Goal: Task Accomplishment & Management: Complete application form

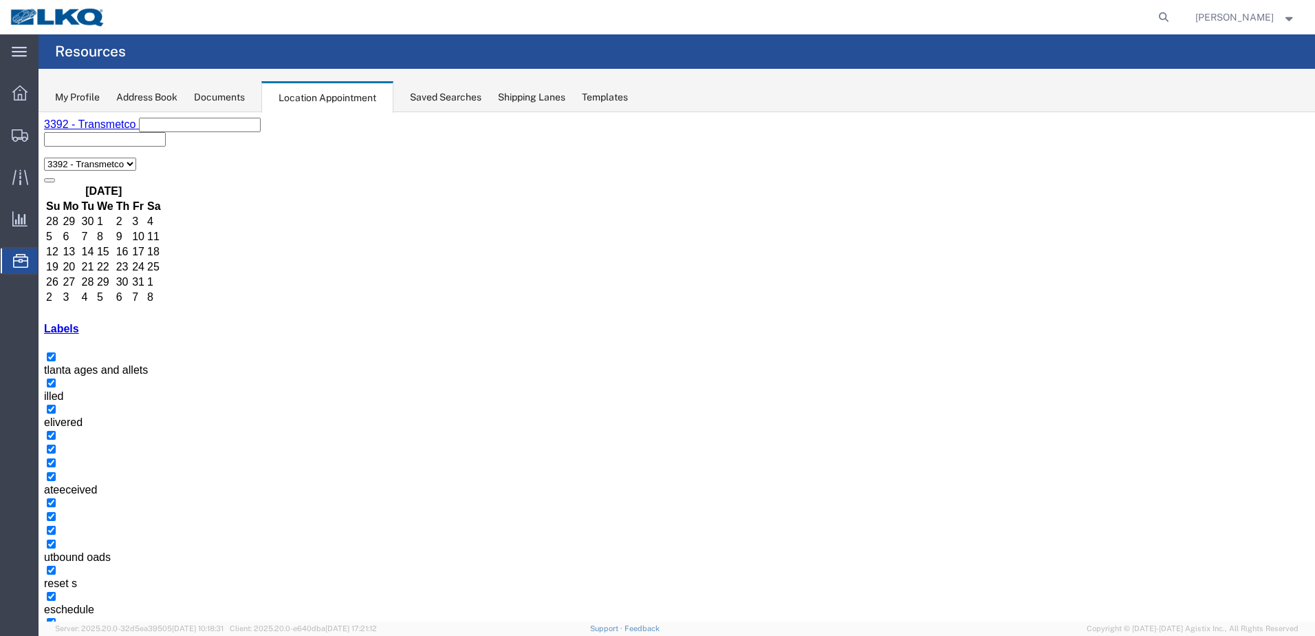
drag, startPoint x: 238, startPoint y: 132, endPoint x: 291, endPoint y: 154, distance: 57.4
click at [55, 635] on button "button" at bounding box center [49, 645] width 11 height 4
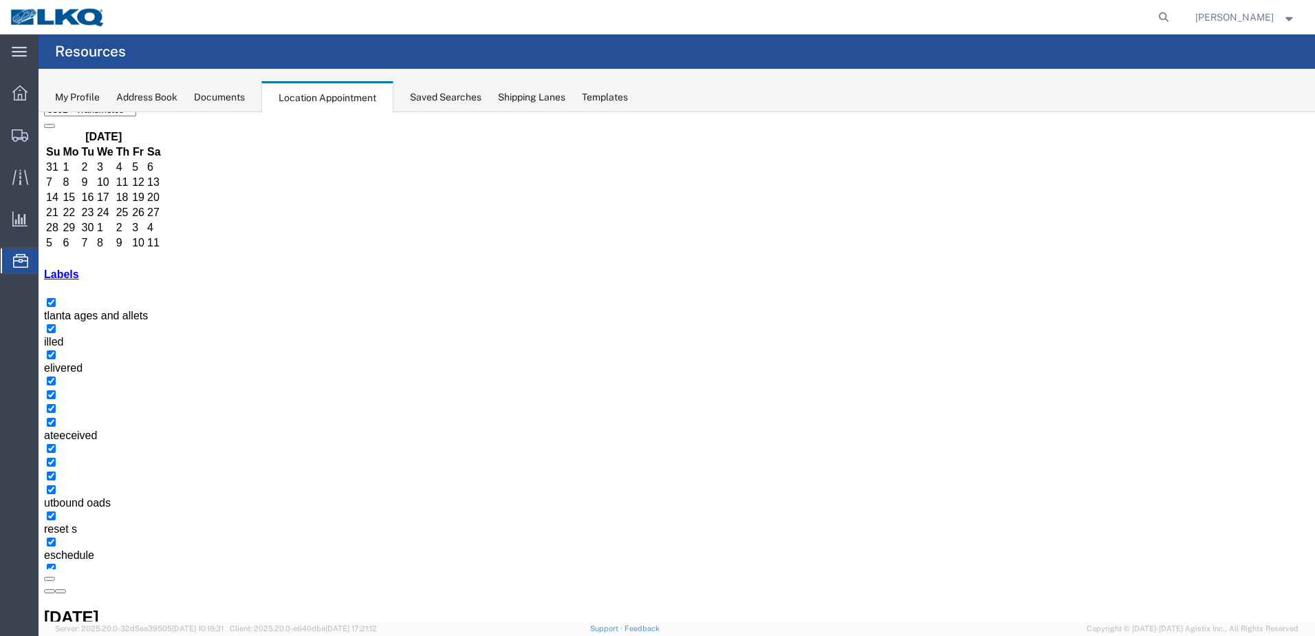
scroll to position [98, 0]
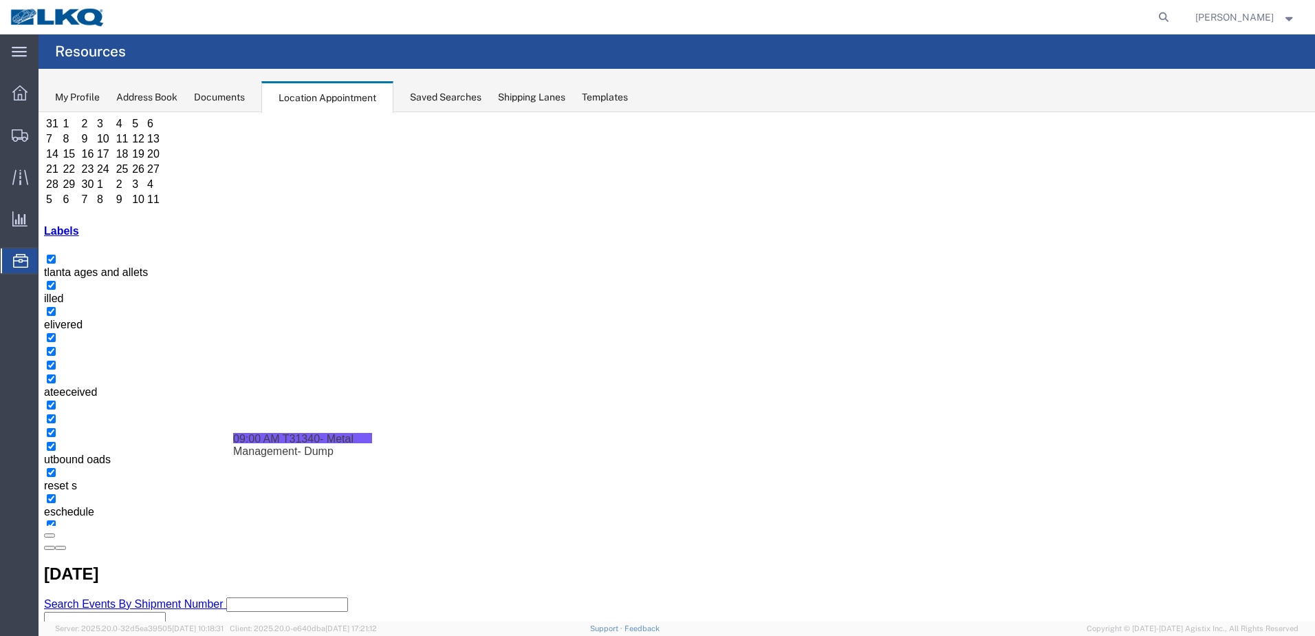
drag, startPoint x: 391, startPoint y: 292, endPoint x: 542, endPoint y: 504, distance: 260.5
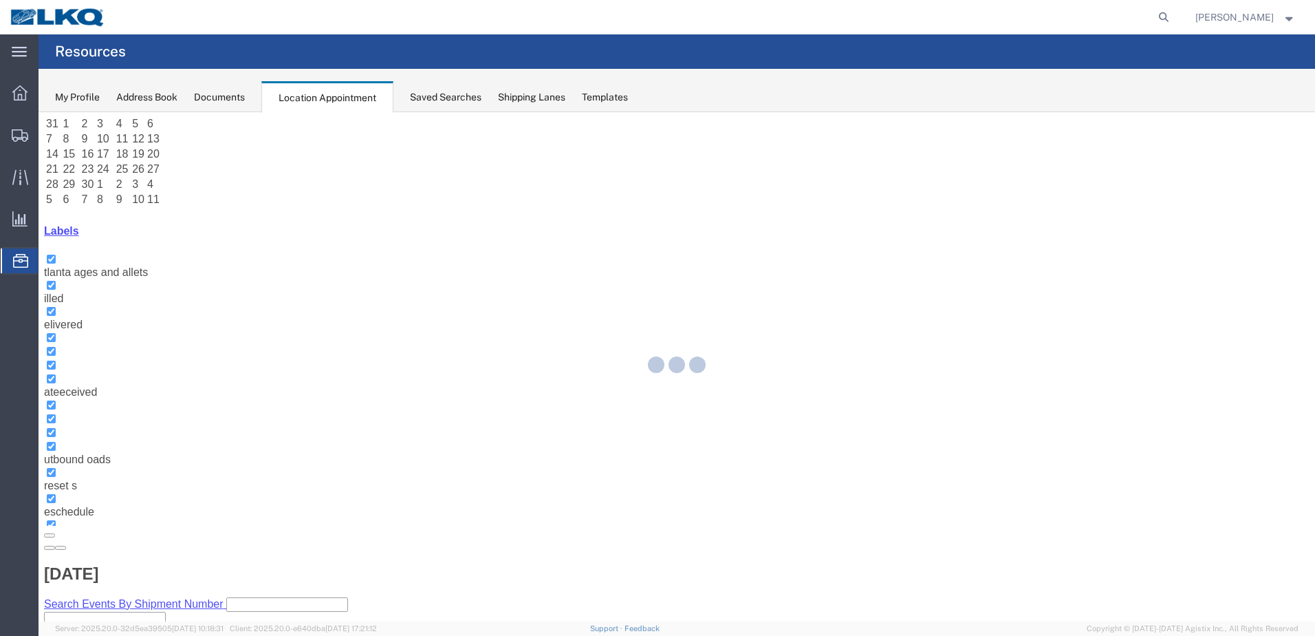
scroll to position [0, 0]
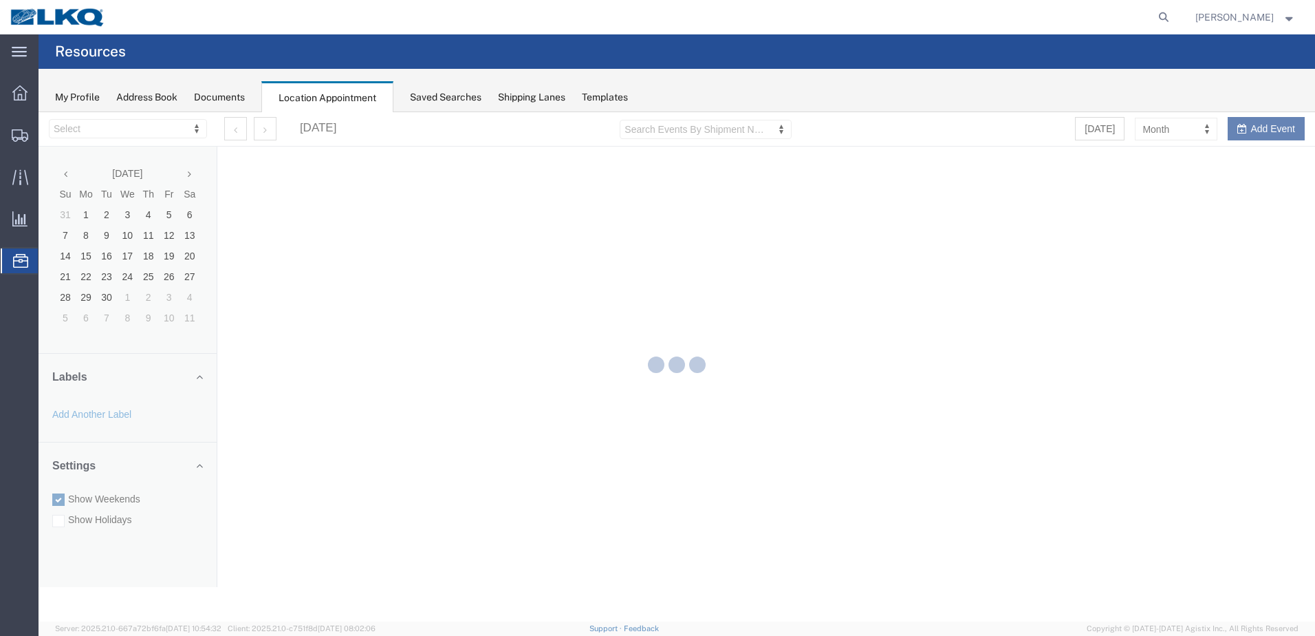
select select "28018"
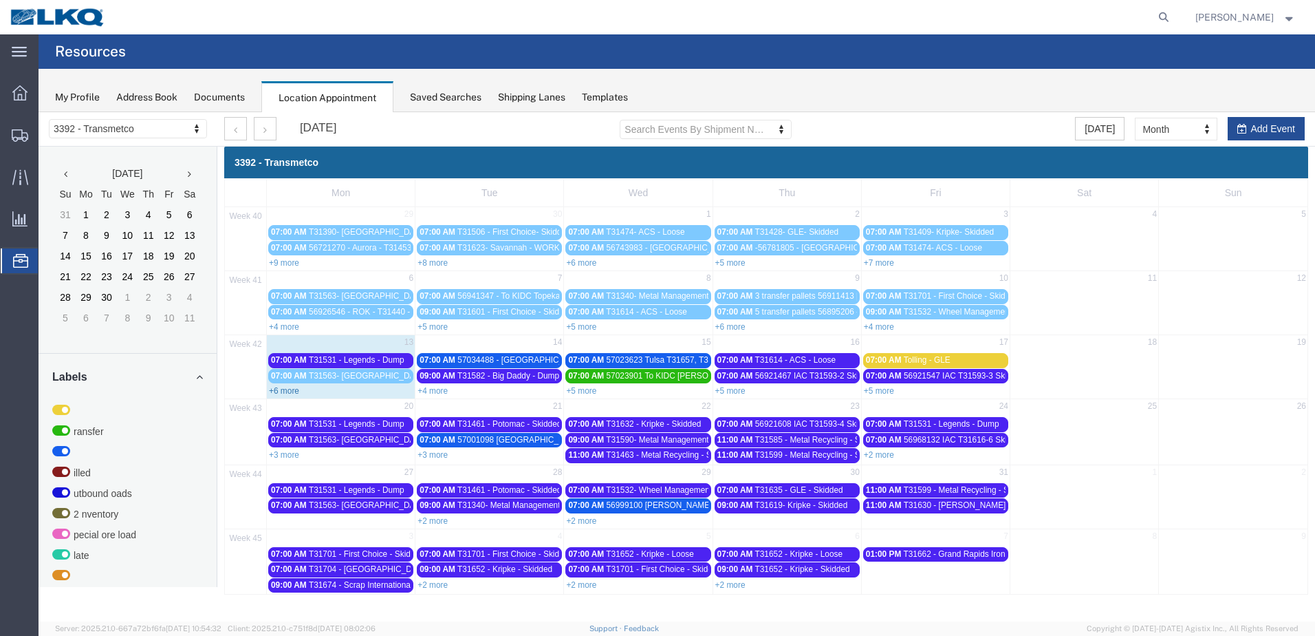
click at [290, 392] on link "+6 more" at bounding box center [284, 391] width 30 height 10
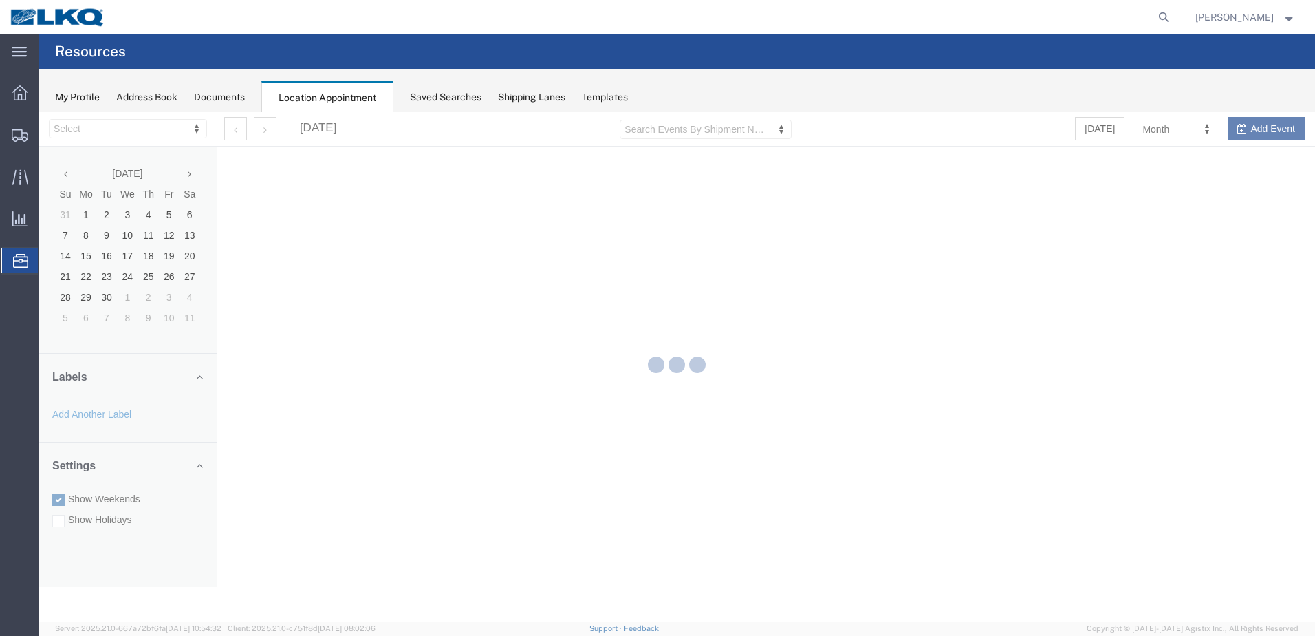
select select "28018"
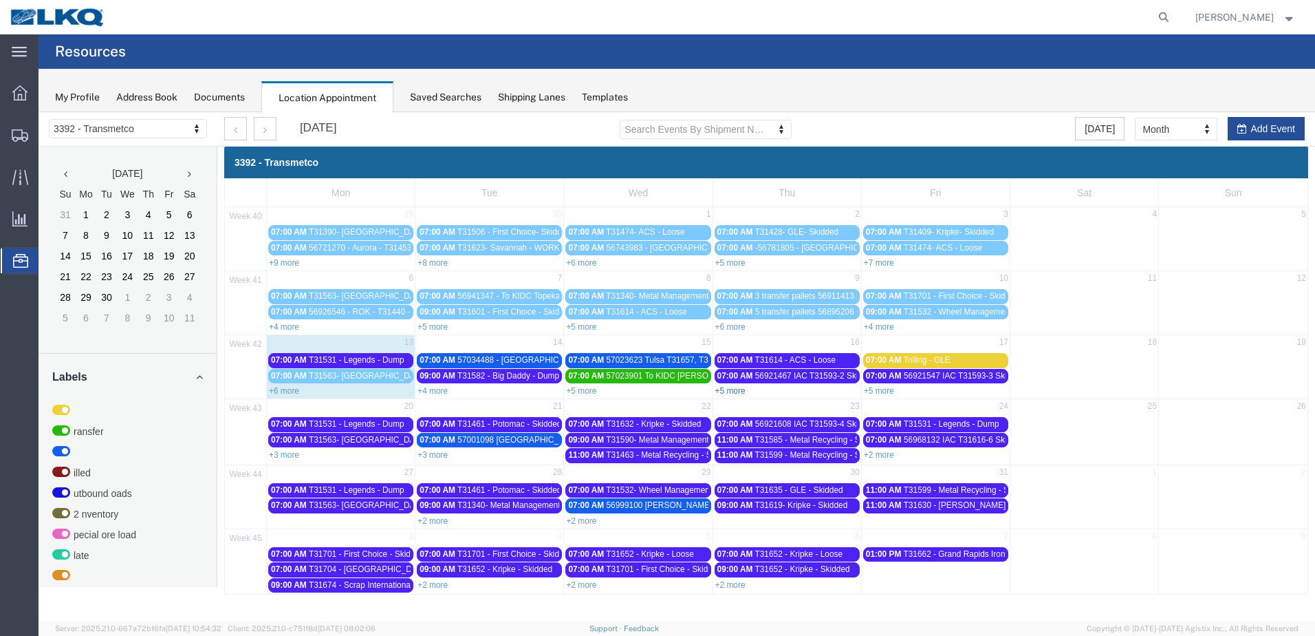
click at [734, 392] on link "+5 more" at bounding box center [730, 391] width 30 height 10
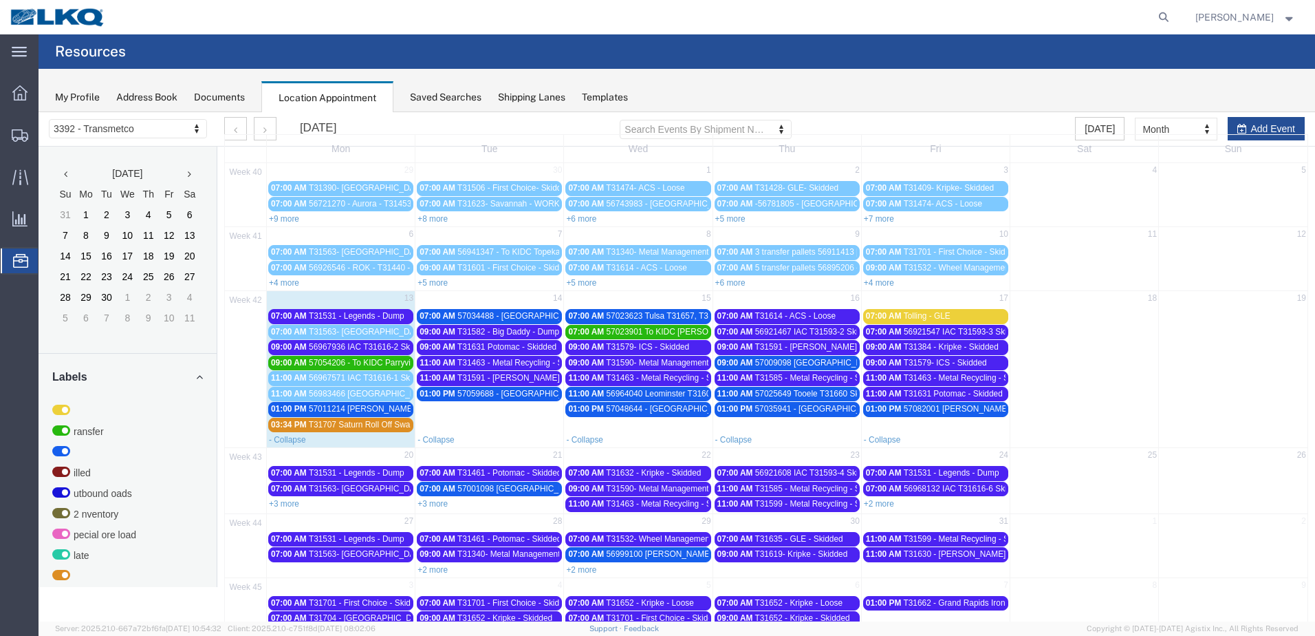
scroll to position [80, 0]
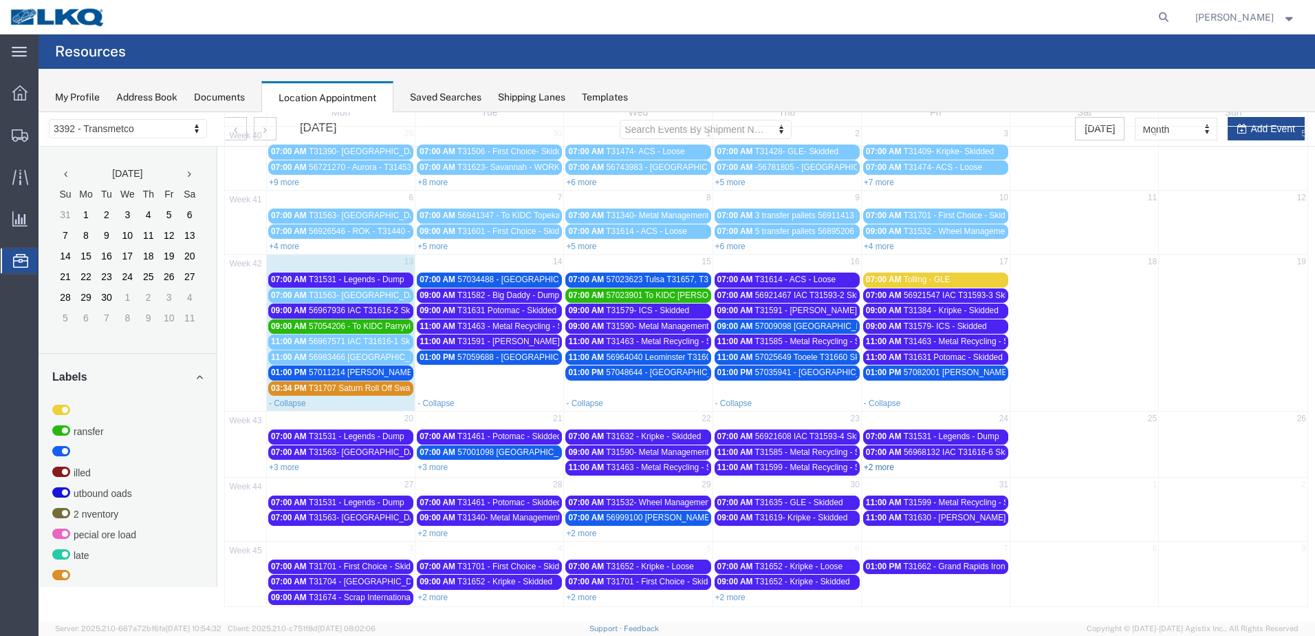
click at [878, 466] on link "+2 more" at bounding box center [879, 467] width 30 height 10
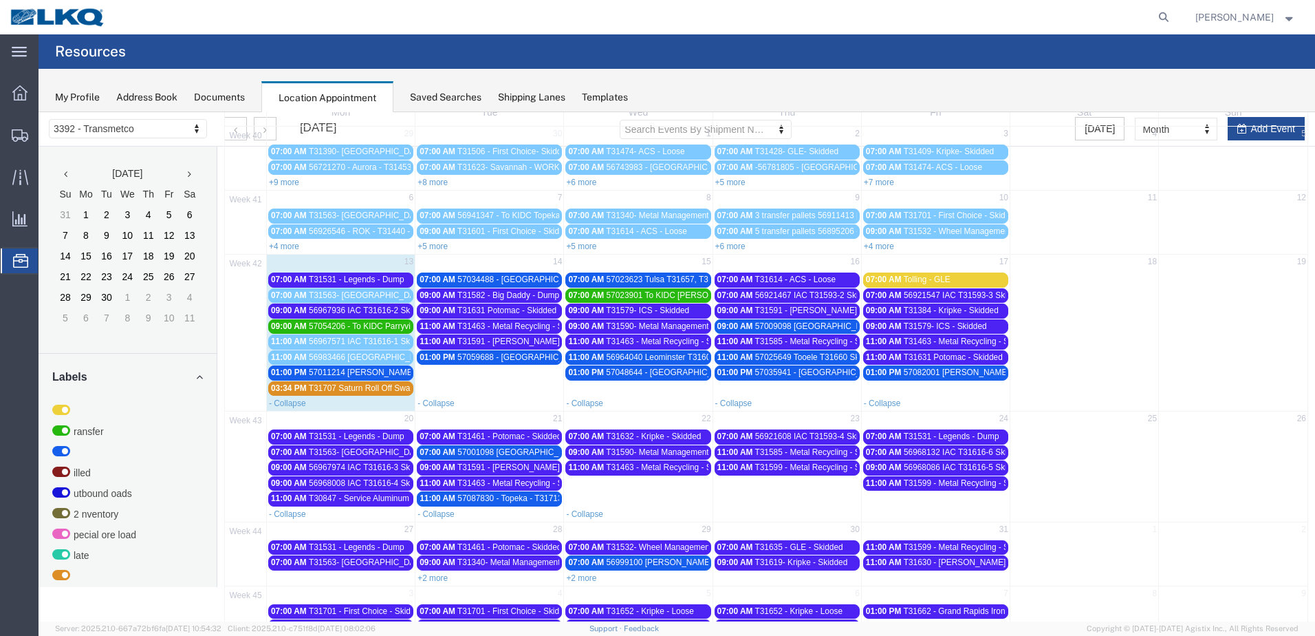
click at [680, 452] on span "T31590- Metal Management - Skidded" at bounding box center [676, 452] width 140 height 10
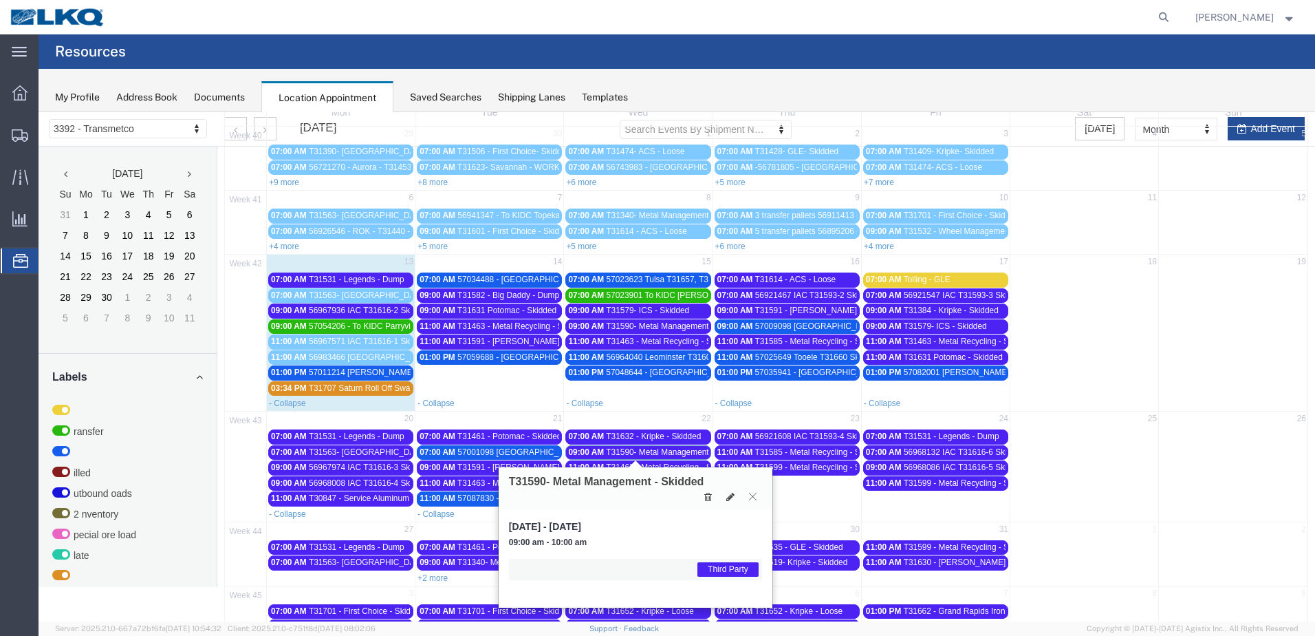
click at [750, 496] on icon at bounding box center [753, 496] width 8 height 8
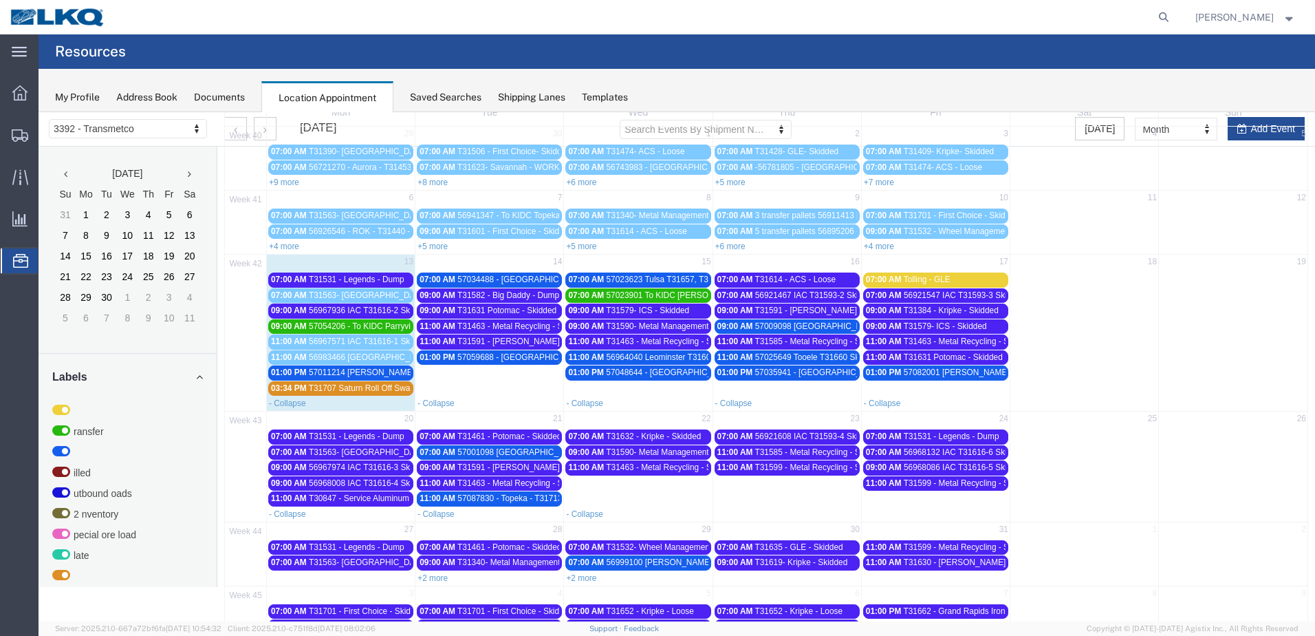
click at [669, 327] on span "T31590- Metal Management - Skidded" at bounding box center [676, 326] width 140 height 10
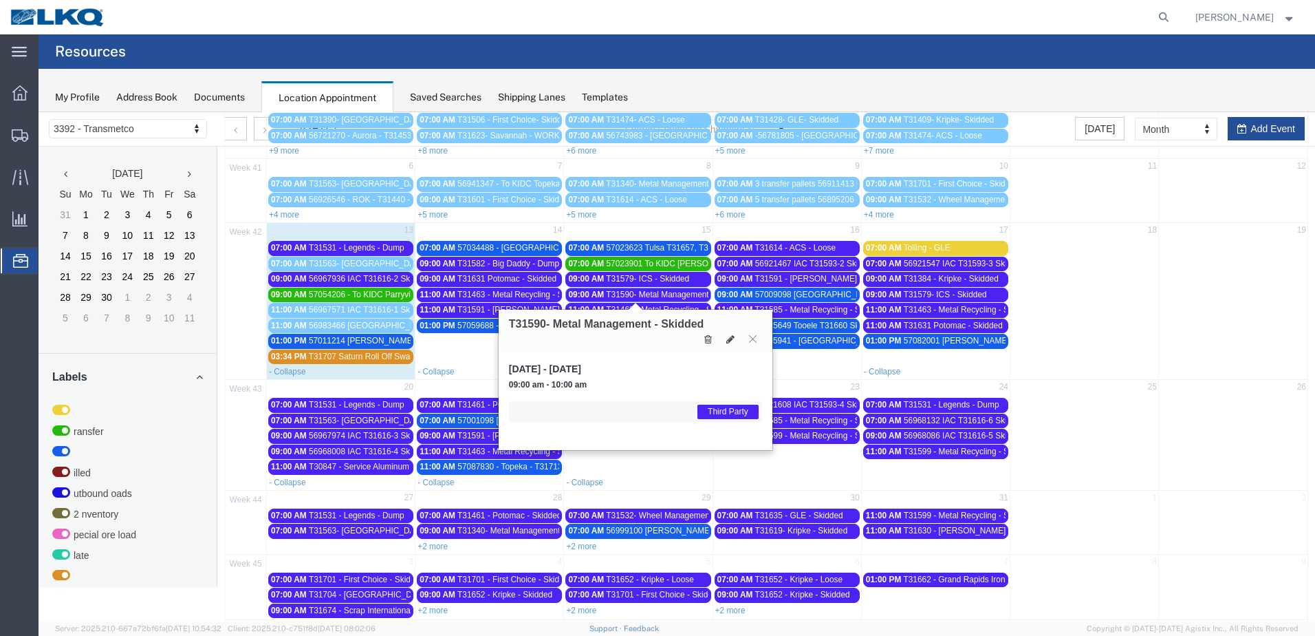
scroll to position [125, 0]
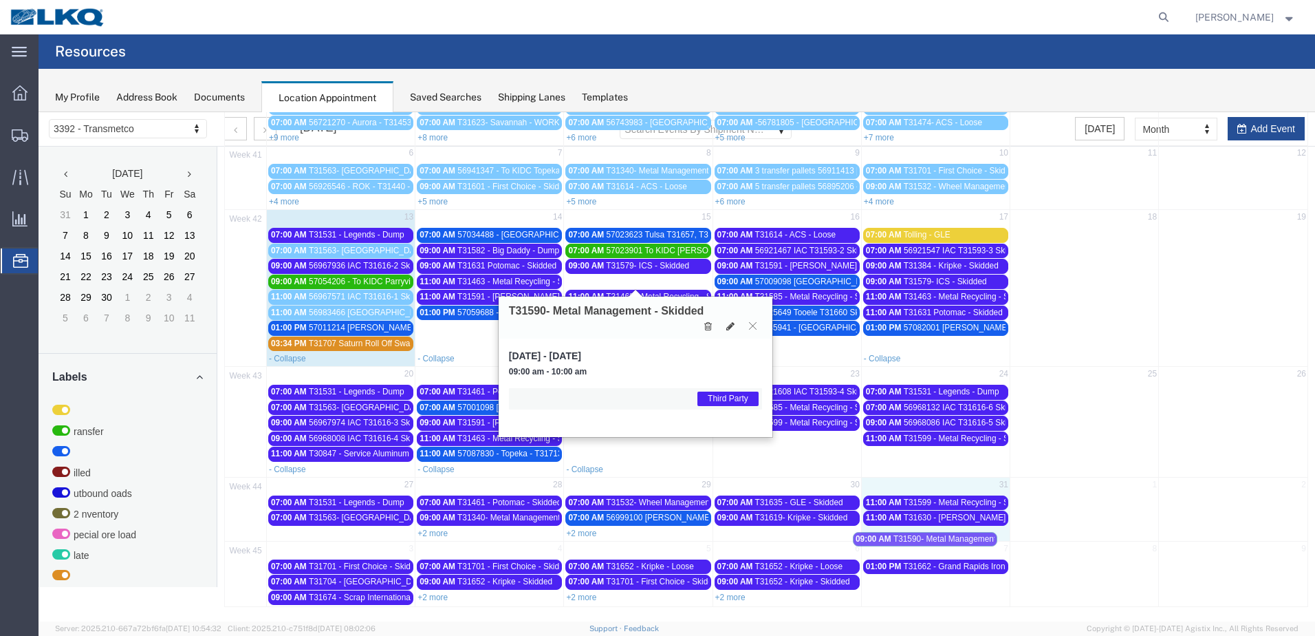
drag, startPoint x: 644, startPoint y: 281, endPoint x: 933, endPoint y: 538, distance: 387.4
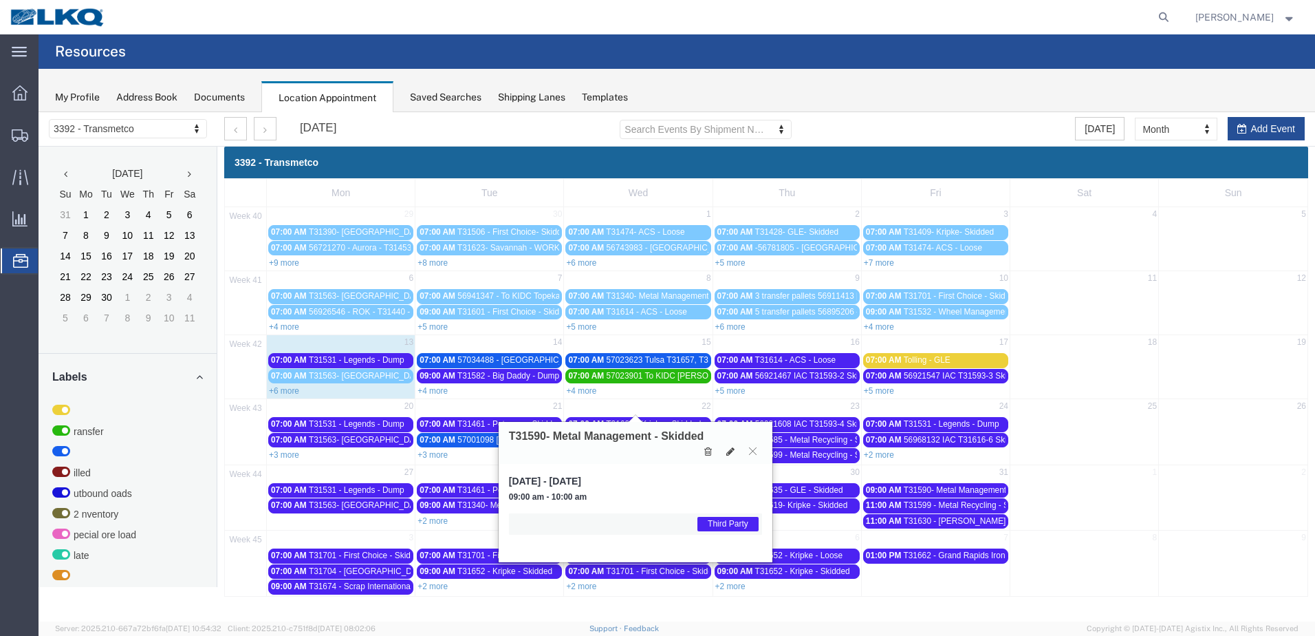
click at [951, 490] on span "T31590- Metal Management - Skidded" at bounding box center [974, 490] width 140 height 10
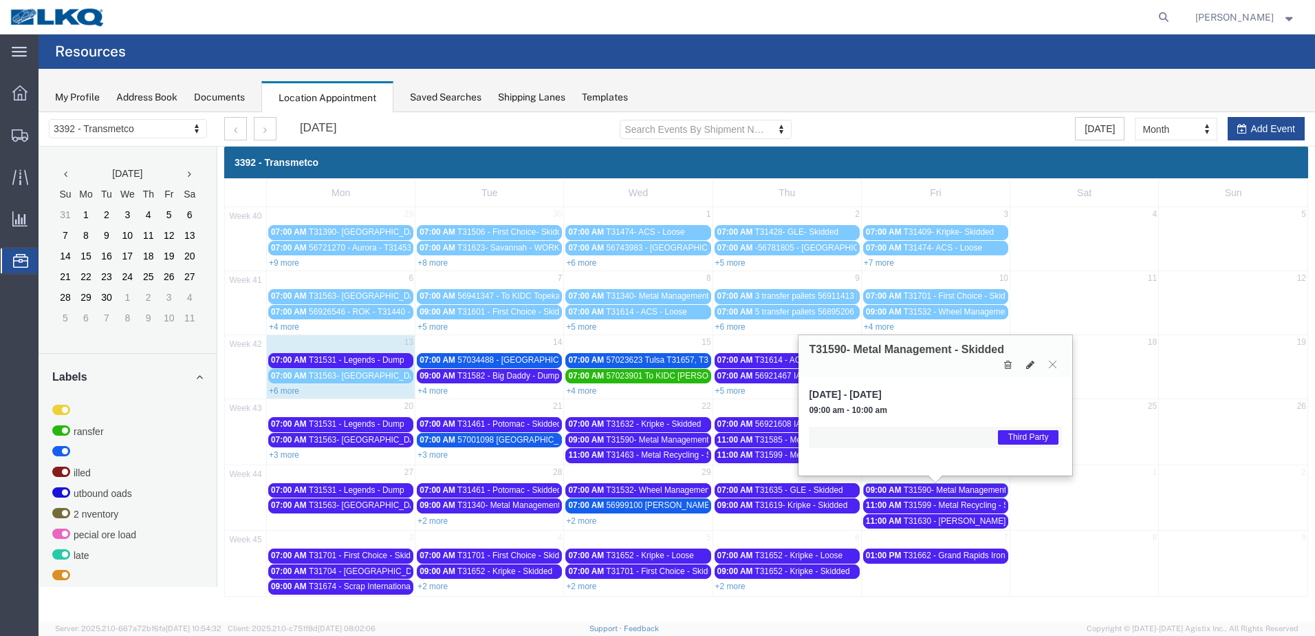
click at [992, 508] on span "T31599 - Metal Recycling - Skidded" at bounding box center [968, 505] width 129 height 10
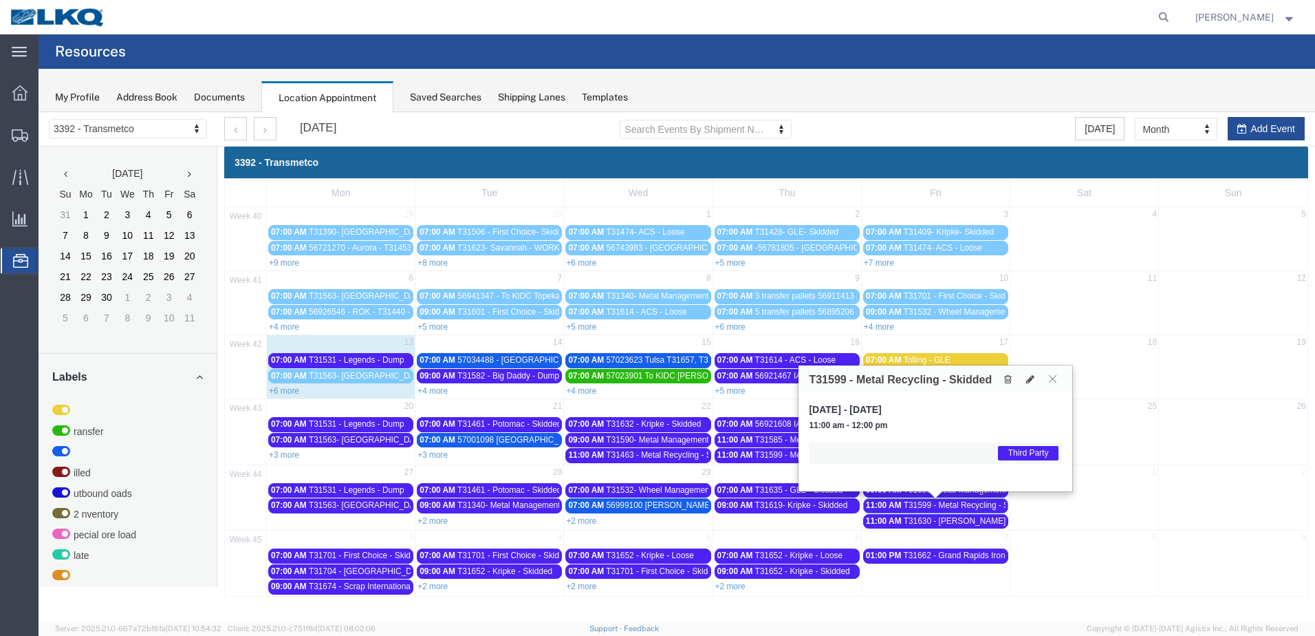
click at [1057, 378] on button at bounding box center [1053, 378] width 19 height 13
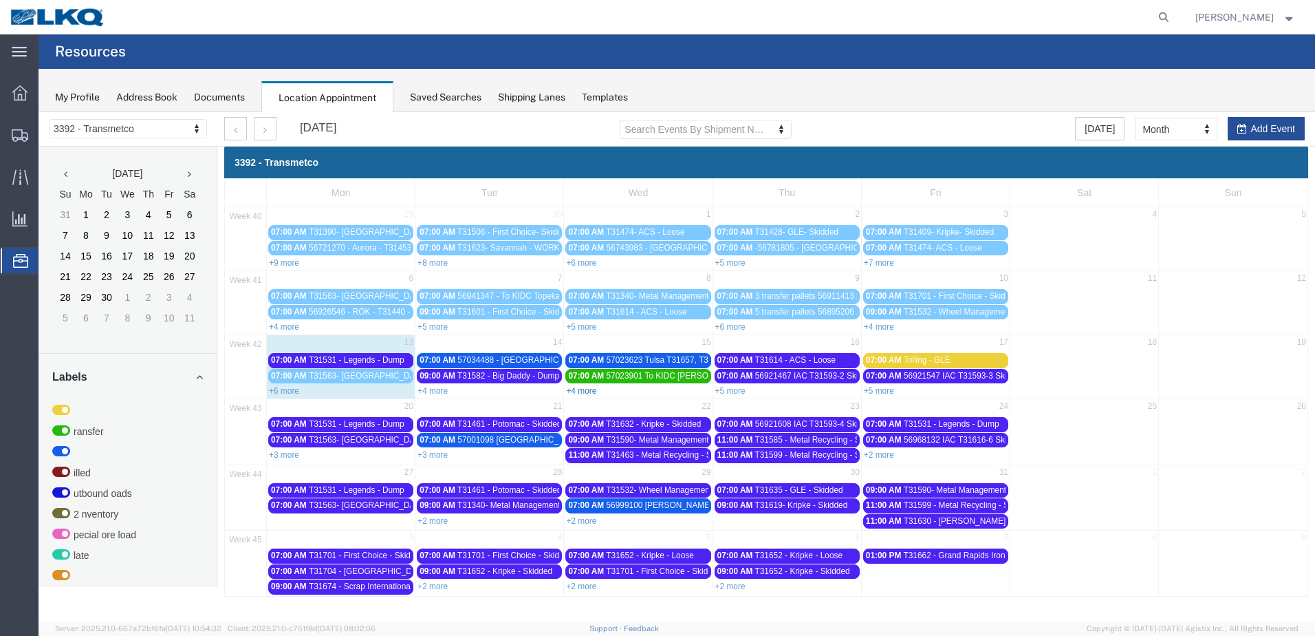
click at [581, 392] on link "+4 more" at bounding box center [581, 391] width 30 height 10
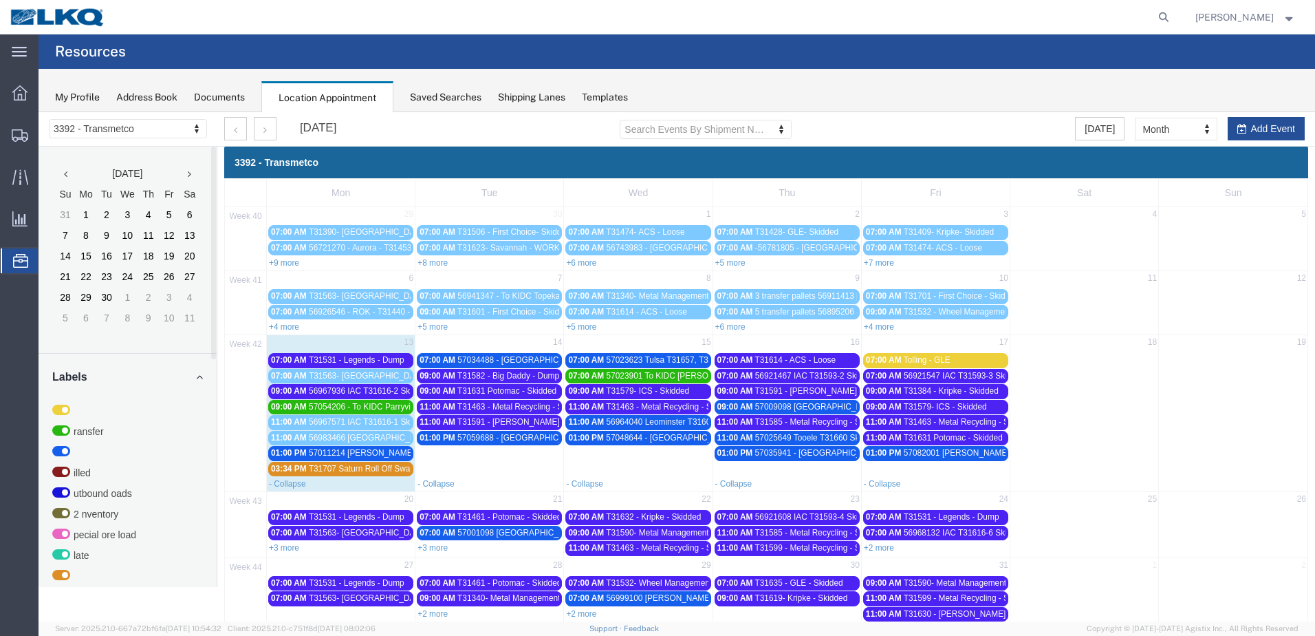
click at [659, 459] on td "01:00 PM 57048644 - [GEOGRAPHIC_DATA] - T31681 - Palletized" at bounding box center [638, 453] width 149 height 46
select select "1"
select select
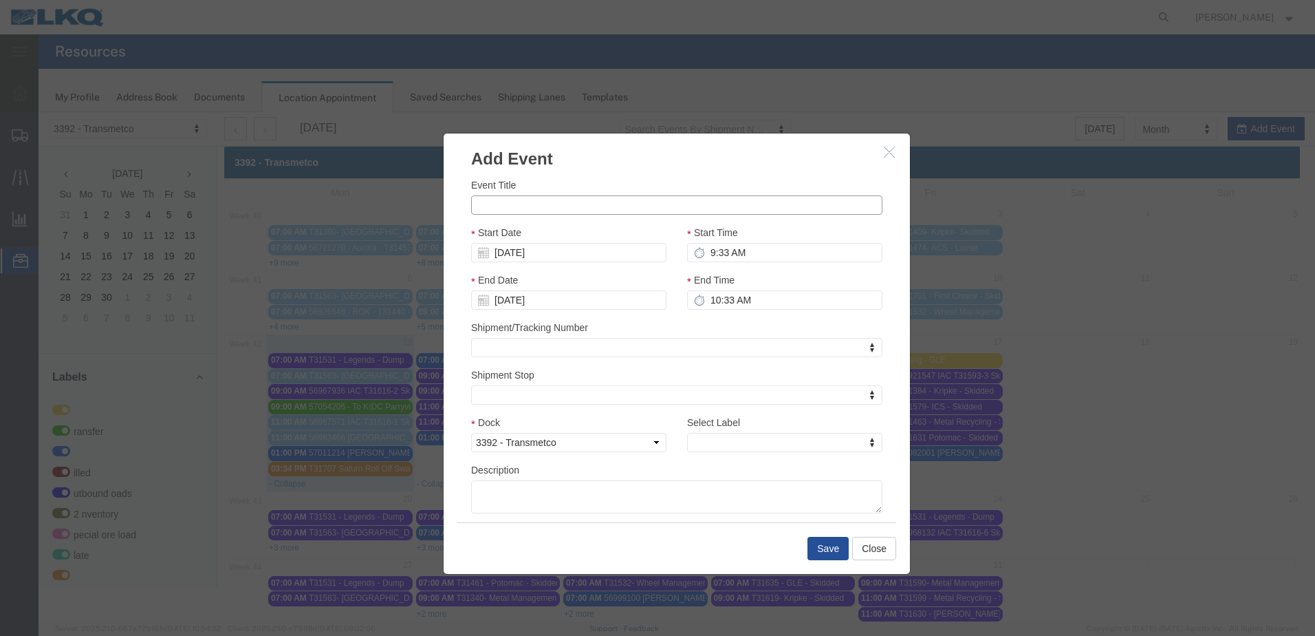
drag, startPoint x: 544, startPoint y: 199, endPoint x: 550, endPoint y: 191, distance: 10.9
click at [548, 194] on div "Event Title" at bounding box center [676, 195] width 411 height 37
type input "T31705 - Metal Exchange - Dump"
click at [717, 255] on input "9:33 AM" at bounding box center [784, 252] width 195 height 19
click at [721, 254] on input "9:33 AM" at bounding box center [784, 252] width 195 height 19
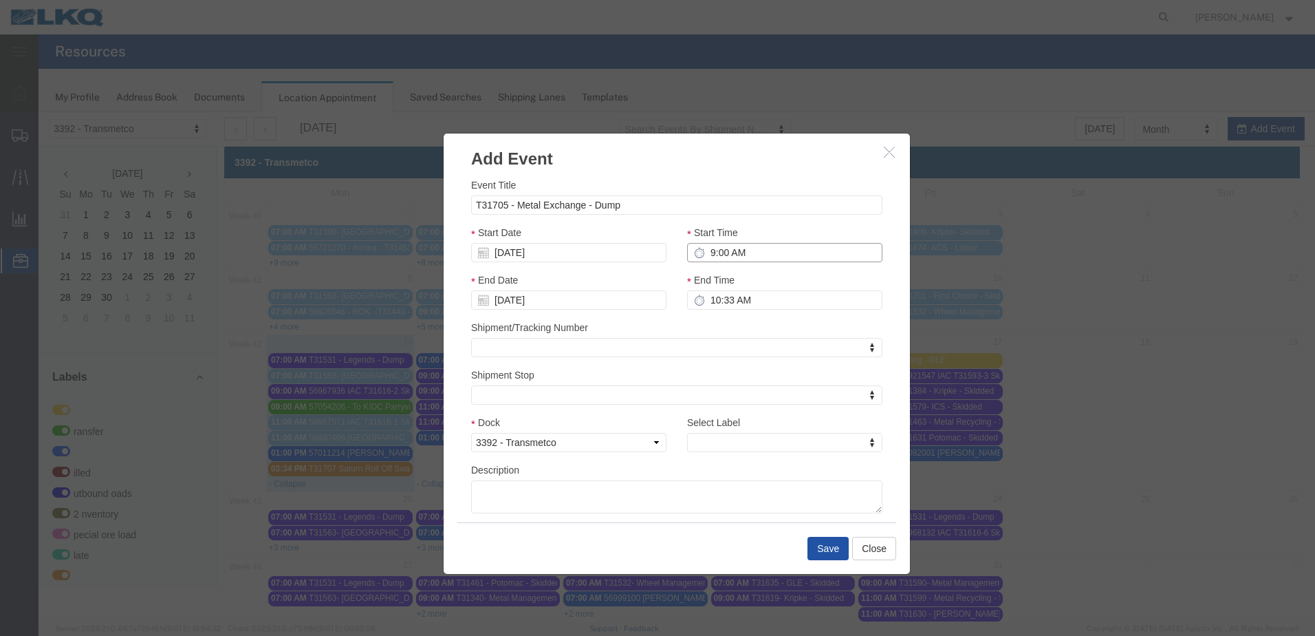
type input "9:00 AM"
type input "10:00 AM"
click at [828, 543] on button "Save" at bounding box center [828, 548] width 41 height 23
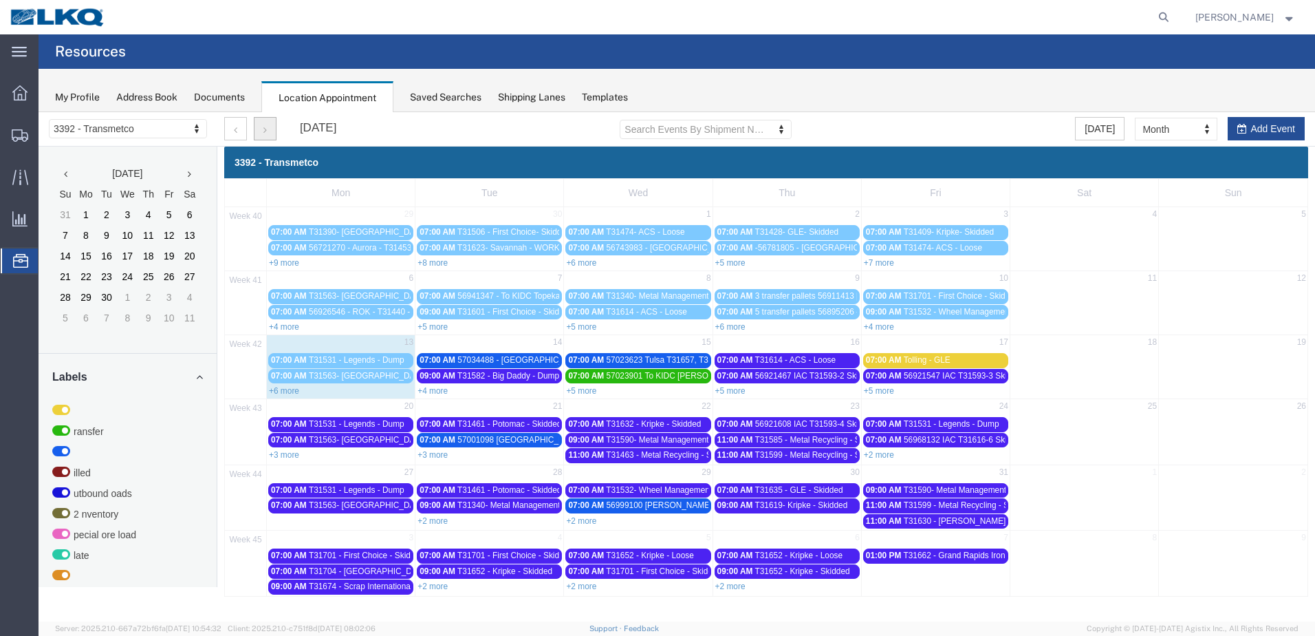
click at [257, 131] on button "button" at bounding box center [265, 128] width 23 height 23
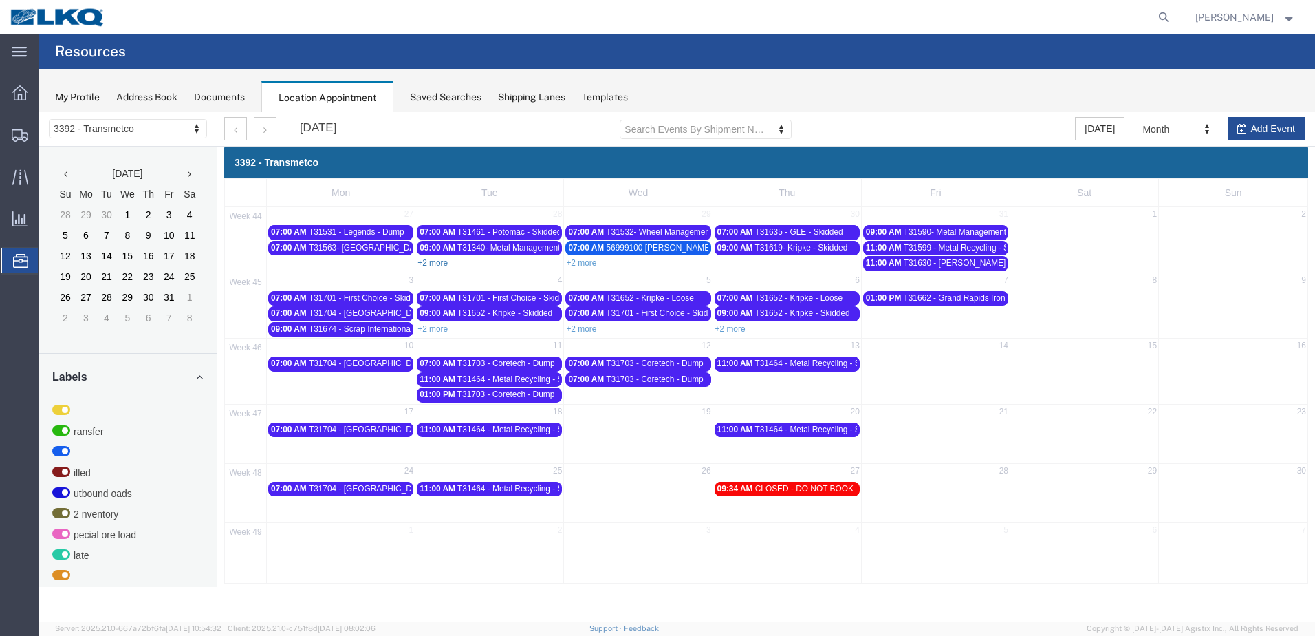
click at [440, 265] on link "+2 more" at bounding box center [433, 263] width 30 height 10
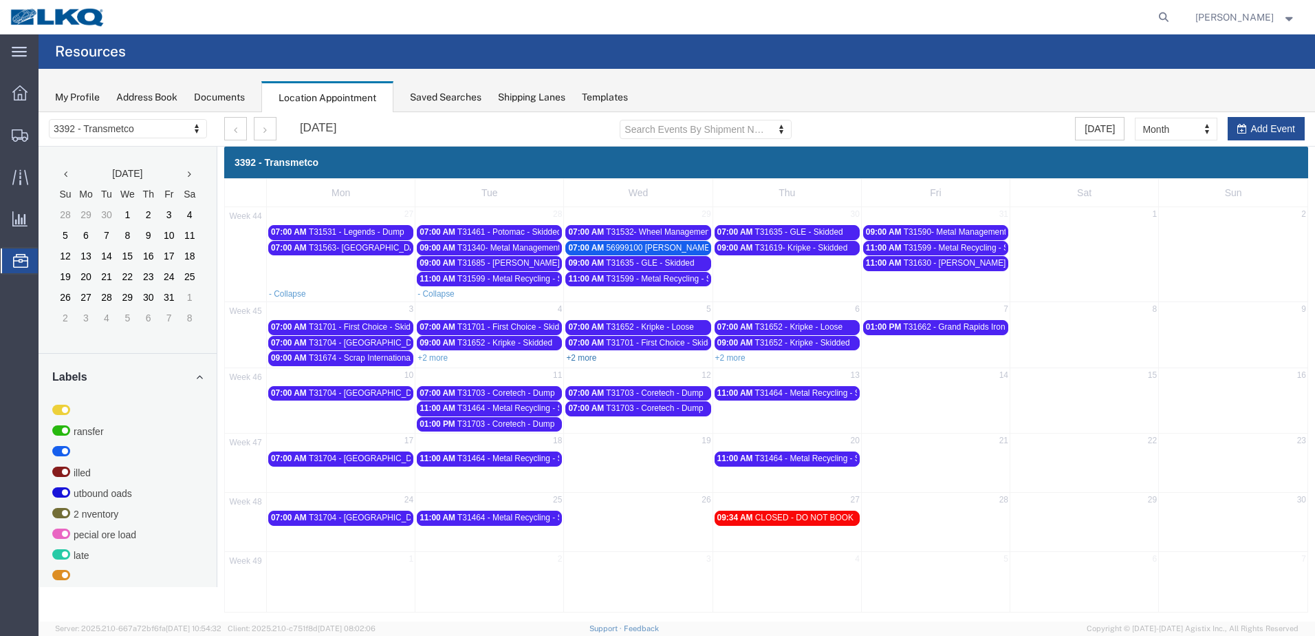
click at [588, 353] on link "+2 more" at bounding box center [581, 358] width 30 height 10
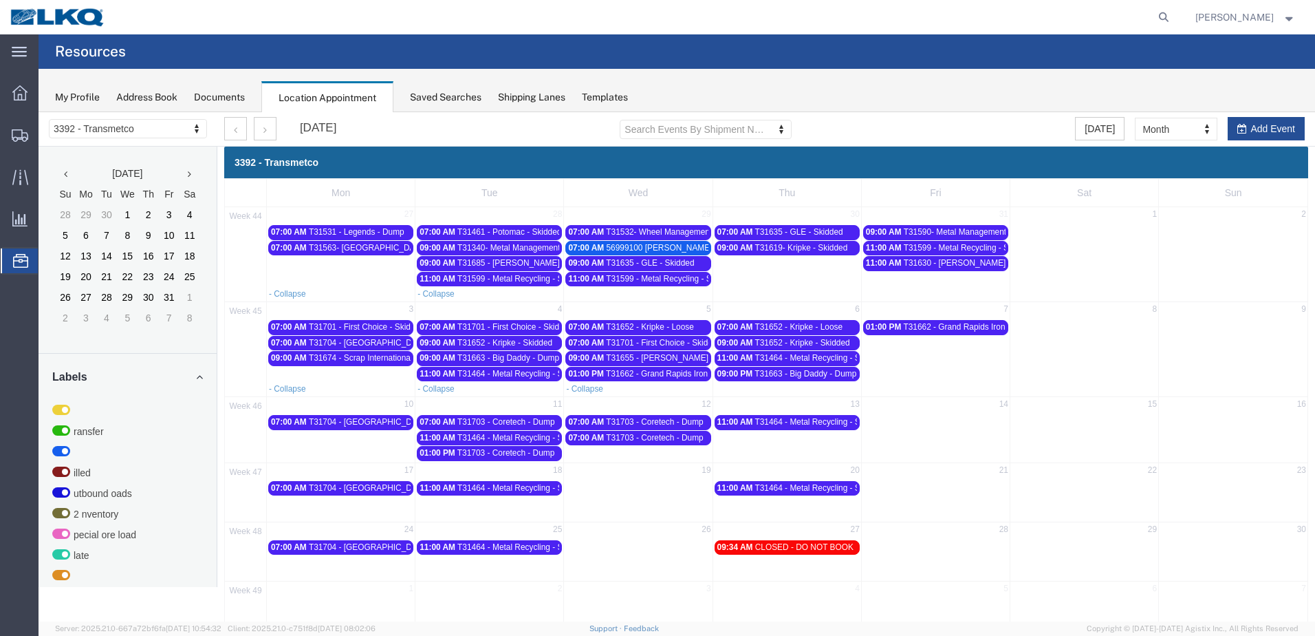
click at [655, 458] on td "07:00 AM T31703 - Coretech - Dump" at bounding box center [638, 445] width 149 height 31
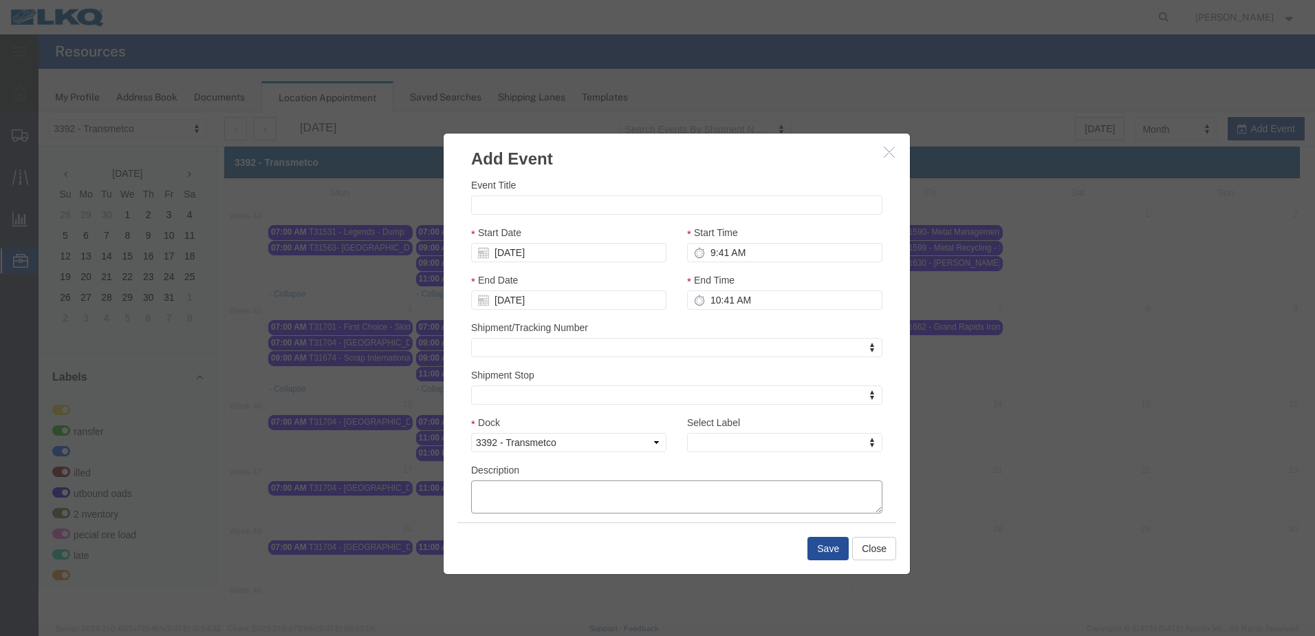
click at [655, 458] on div "Event Title Start Date [DATE] Start Time 9:41 AM End Date [DATE] End Time 10:41…" at bounding box center [676, 345] width 411 height 336
click at [586, 205] on input "Event Title" at bounding box center [676, 204] width 411 height 19
type input "i"
type input "T31723 - ICS - Skidded"
click at [618, 180] on div "Event Title T31723 - ICS - Skidded" at bounding box center [676, 195] width 411 height 37
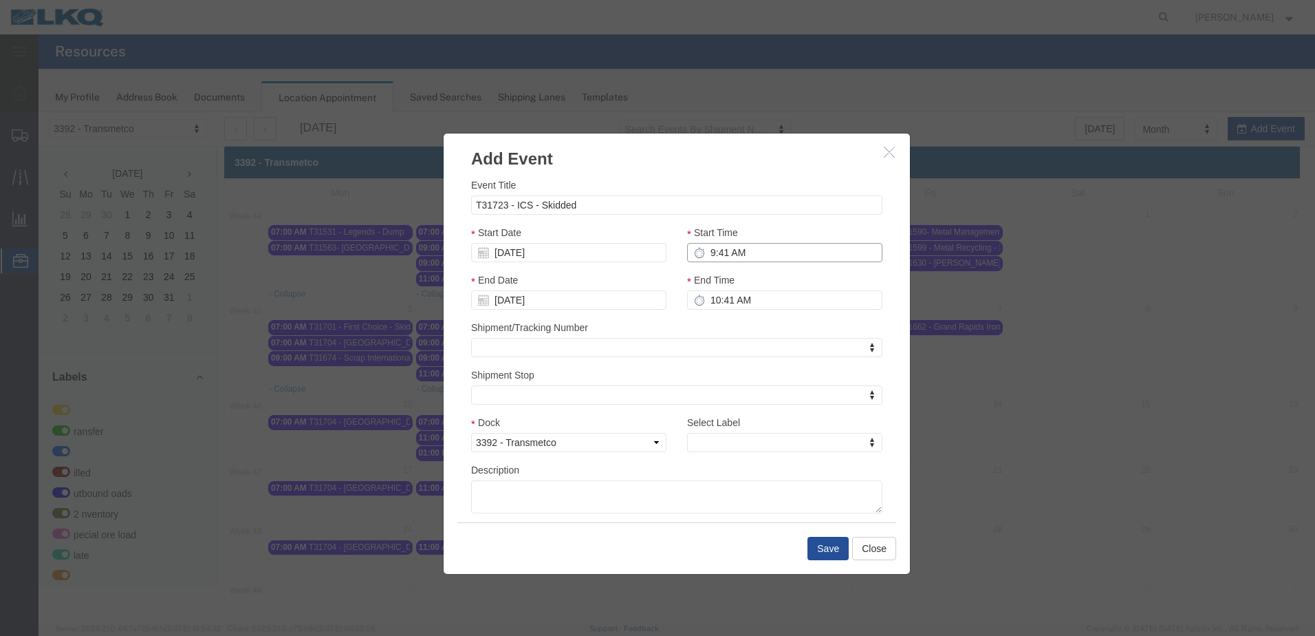
click at [717, 256] on input "9:41 AM" at bounding box center [784, 252] width 195 height 19
click at [720, 254] on input "9:41 AM" at bounding box center [784, 252] width 195 height 19
type input "9:00 AM"
type input "10:00 AM"
type input "9:00 AM"
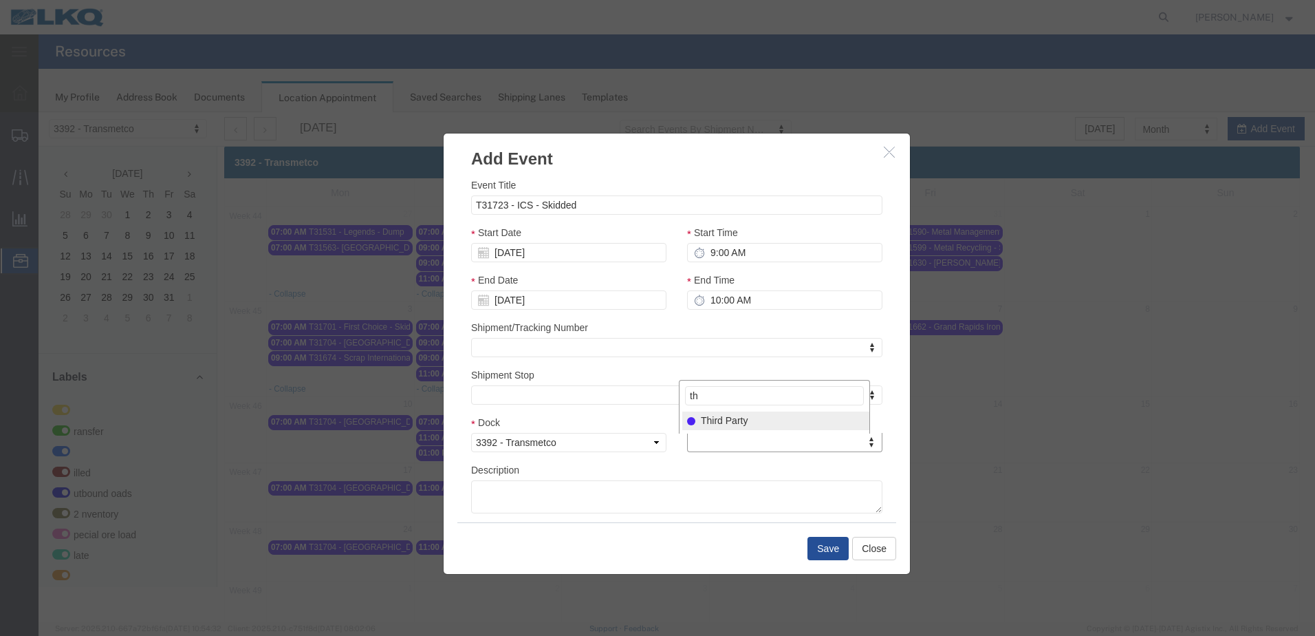
type input "thi"
select select "23"
click at [598, 209] on input "T31723 - ICS - Skidded" at bounding box center [676, 204] width 411 height 19
click at [638, 153] on h3 "Add Event" at bounding box center [677, 151] width 466 height 37
click at [808, 548] on button "Save" at bounding box center [828, 548] width 41 height 23
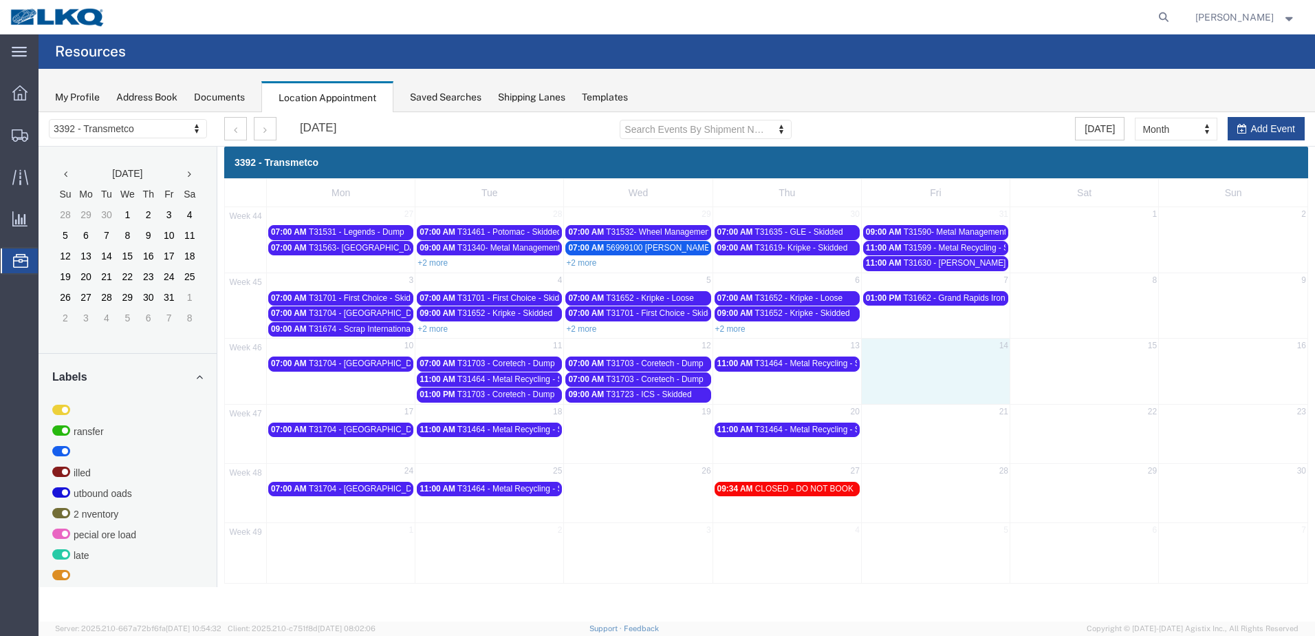
click at [958, 354] on td "14" at bounding box center [935, 346] width 149 height 17
select select "1"
select select
click at [958, 354] on td "14" at bounding box center [935, 346] width 149 height 17
select select
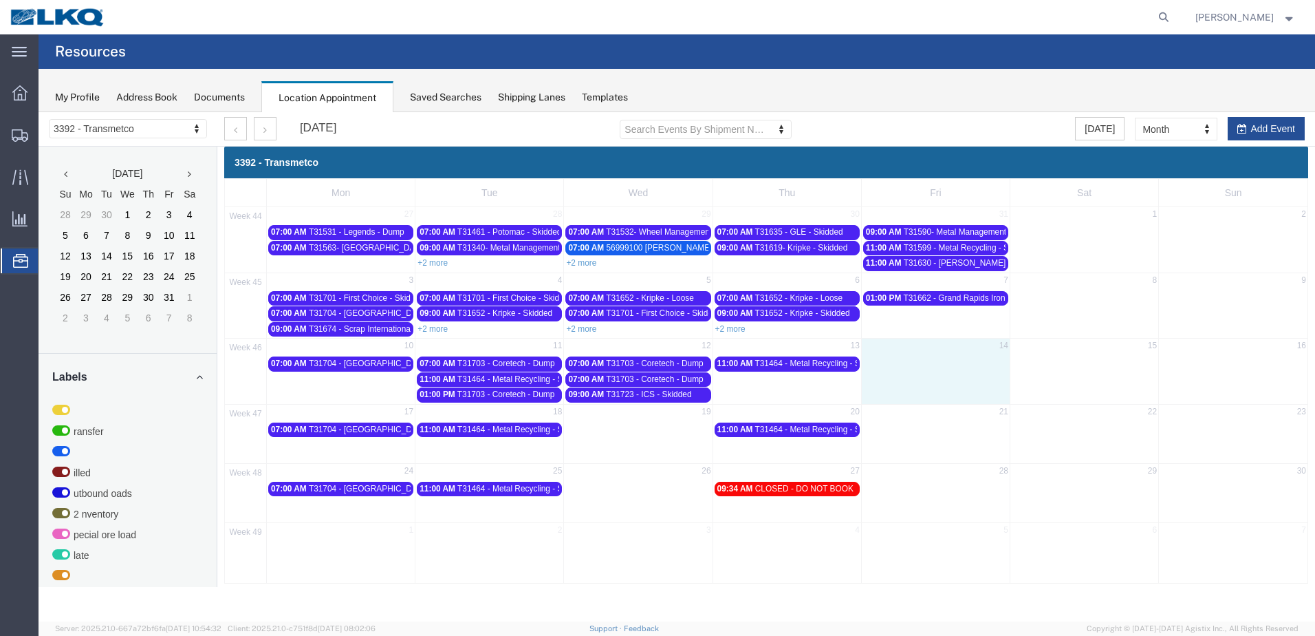
select select "1"
select select
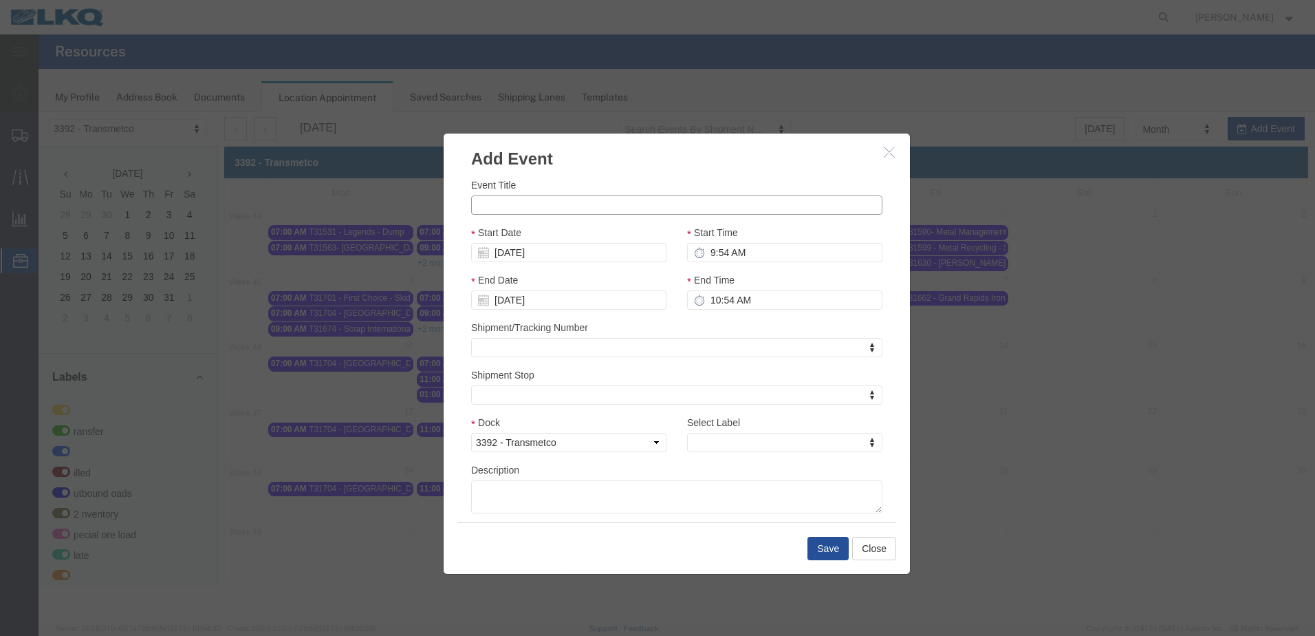
click at [630, 199] on input "Event Title" at bounding box center [676, 204] width 411 height 19
paste input "T31723 - ICS - Skidded"
type input "T31723 - ICS - Skidded"
drag, startPoint x: 772, startPoint y: 237, endPoint x: 759, endPoint y: 241, distance: 14.6
click at [772, 237] on div "Start Time 9:54 AM" at bounding box center [784, 243] width 195 height 37
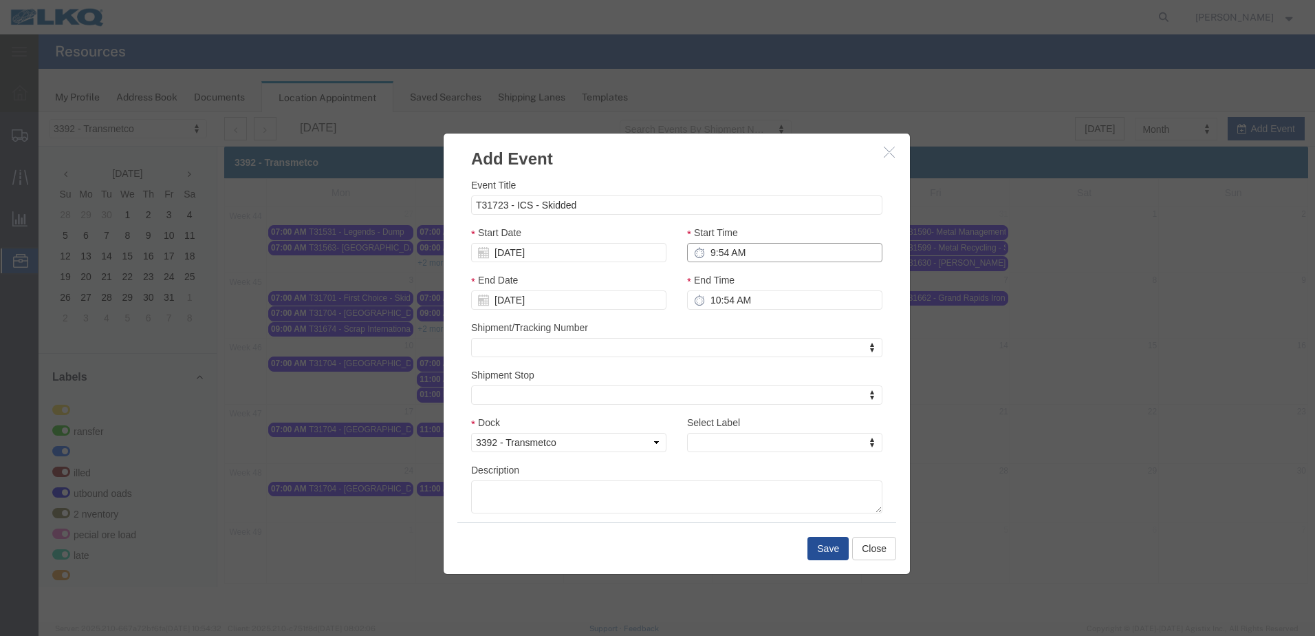
click at [721, 252] on input "9:54 AM" at bounding box center [784, 252] width 195 height 19
click at [717, 250] on input "9:54 AM" at bounding box center [784, 252] width 195 height 19
type input "9:00 AM"
type input "10:00 AM"
type input "9:00 AM"
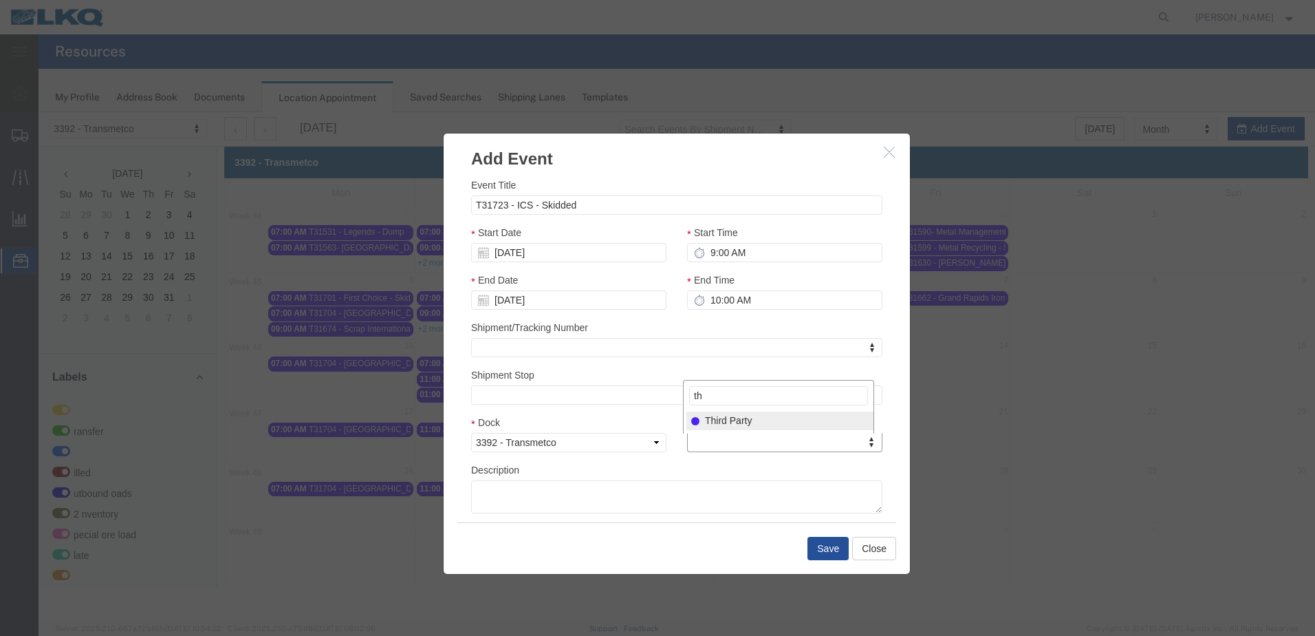
type input "th"
select select "23"
click at [821, 550] on button "Save" at bounding box center [828, 548] width 41 height 23
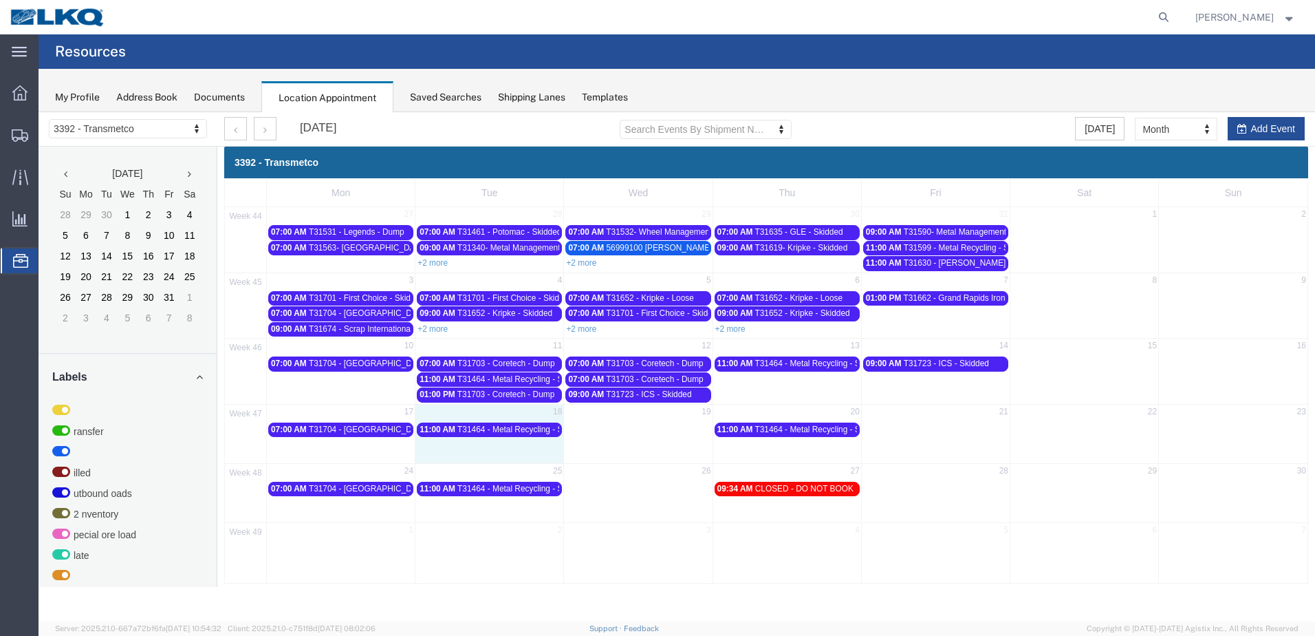
click at [527, 445] on div "47 17 18 19 20 21 22 23 07:00 AM T31704 - [GEOGRAPHIC_DATA] - Loose 11:00 AM T3…" at bounding box center [766, 433] width 1083 height 59
select select "1"
select select
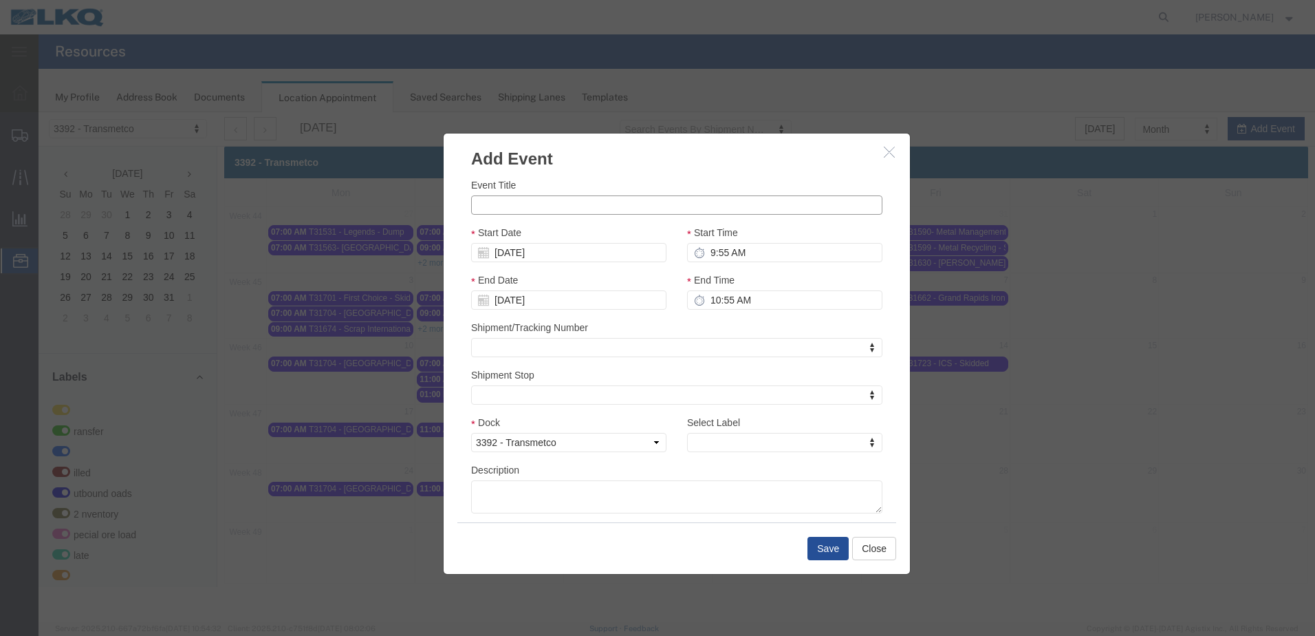
click at [527, 212] on input "Event Title" at bounding box center [676, 204] width 411 height 19
paste input "T31723 - ICS - Skidded"
type input "T31723 - ICS - Skidded"
click at [740, 166] on h3 "Add Event" at bounding box center [677, 151] width 466 height 37
click at [723, 255] on input "9:55 AM" at bounding box center [784, 252] width 195 height 19
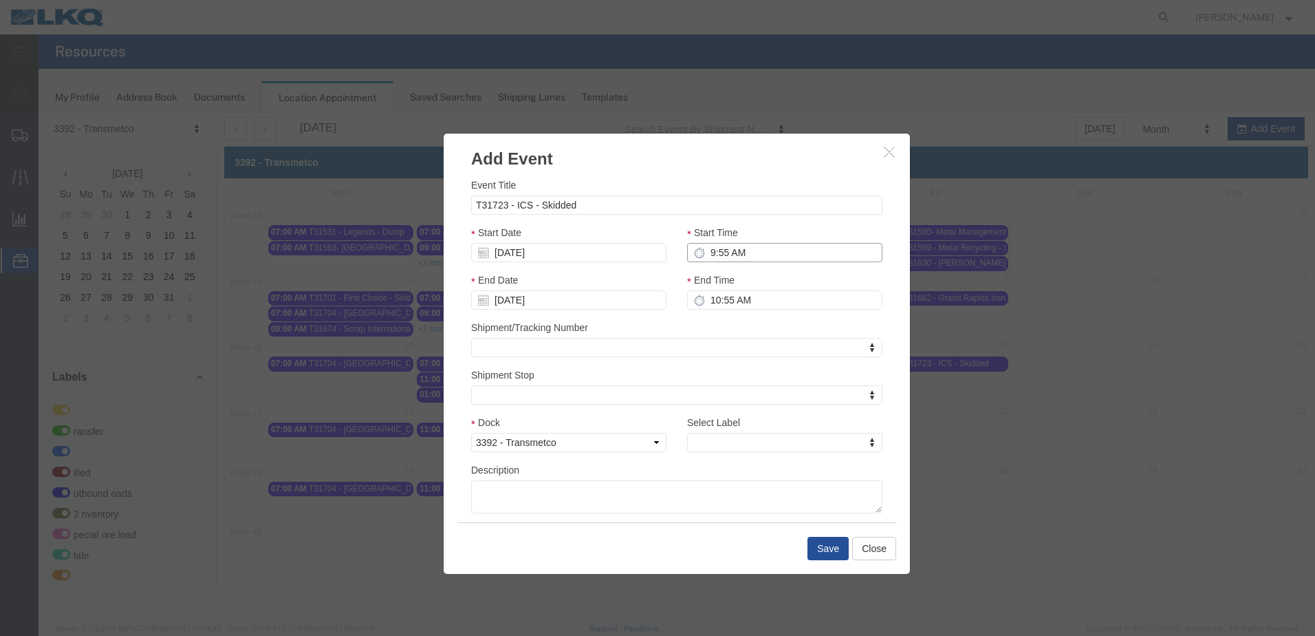
click at [723, 255] on input "9:55 AM" at bounding box center [784, 252] width 195 height 19
type input "9:00 AM"
type input "10:00 AM"
type input "9:00 AM"
type input "a"
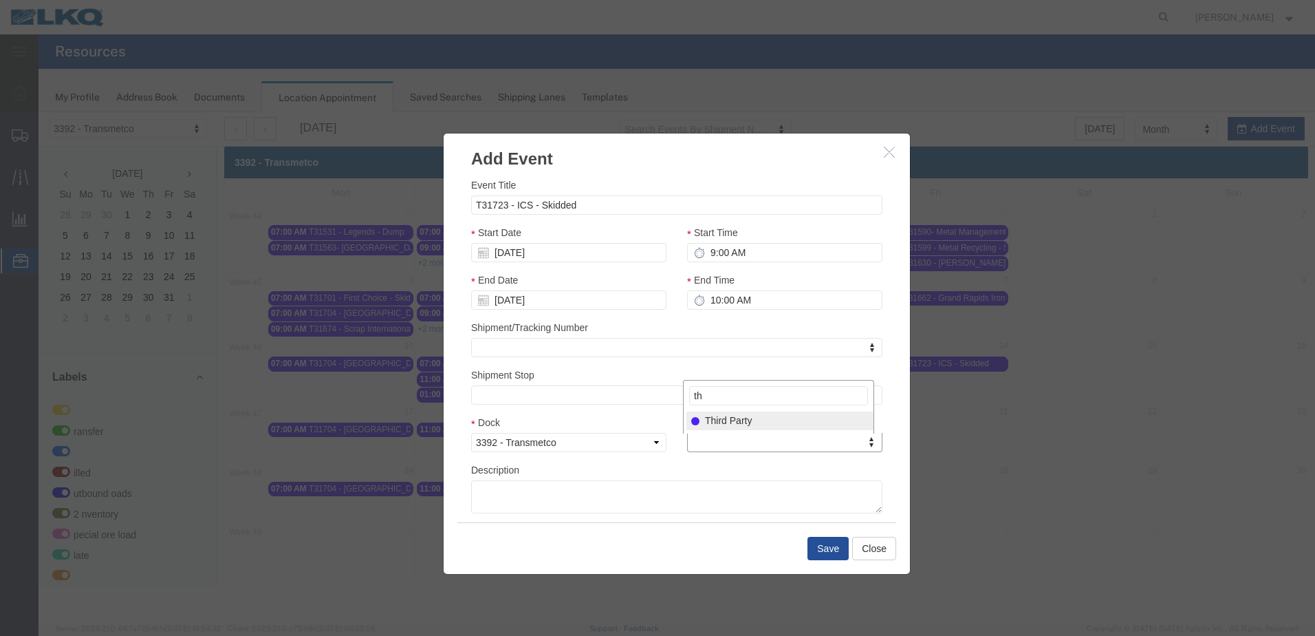
type input "th"
select select "23"
click at [833, 545] on button "Save" at bounding box center [828, 548] width 41 height 23
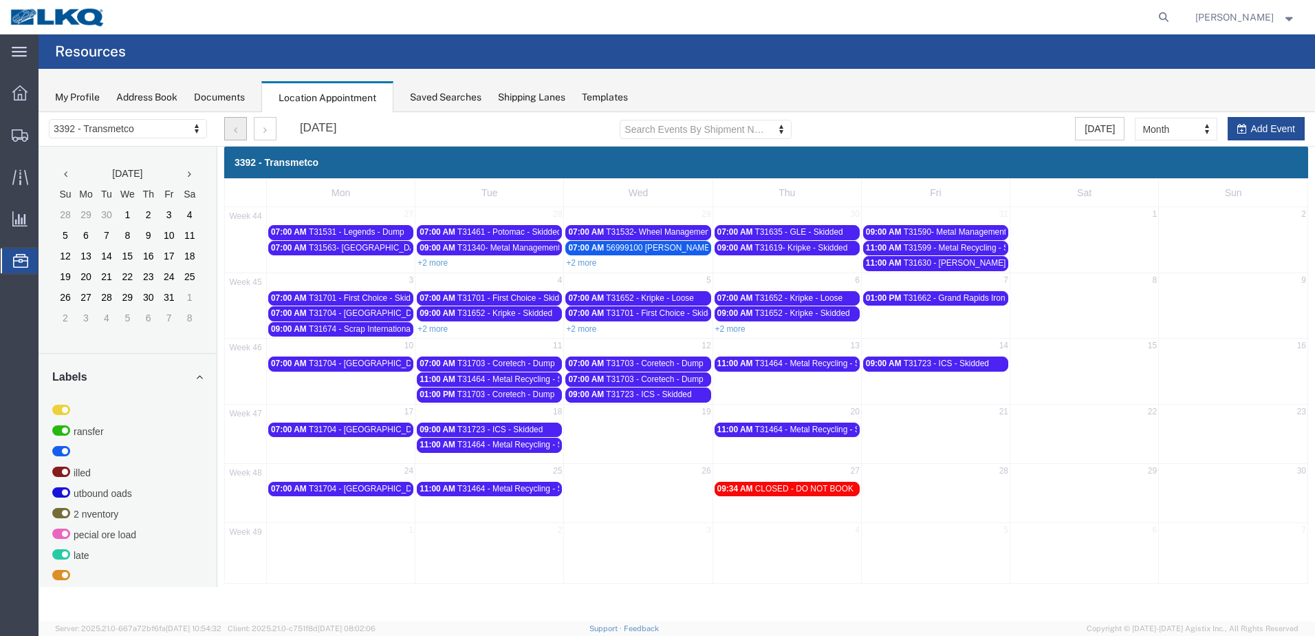
click at [236, 134] on icon "button" at bounding box center [235, 130] width 3 height 10
